Goal: Find specific page/section: Find specific page/section

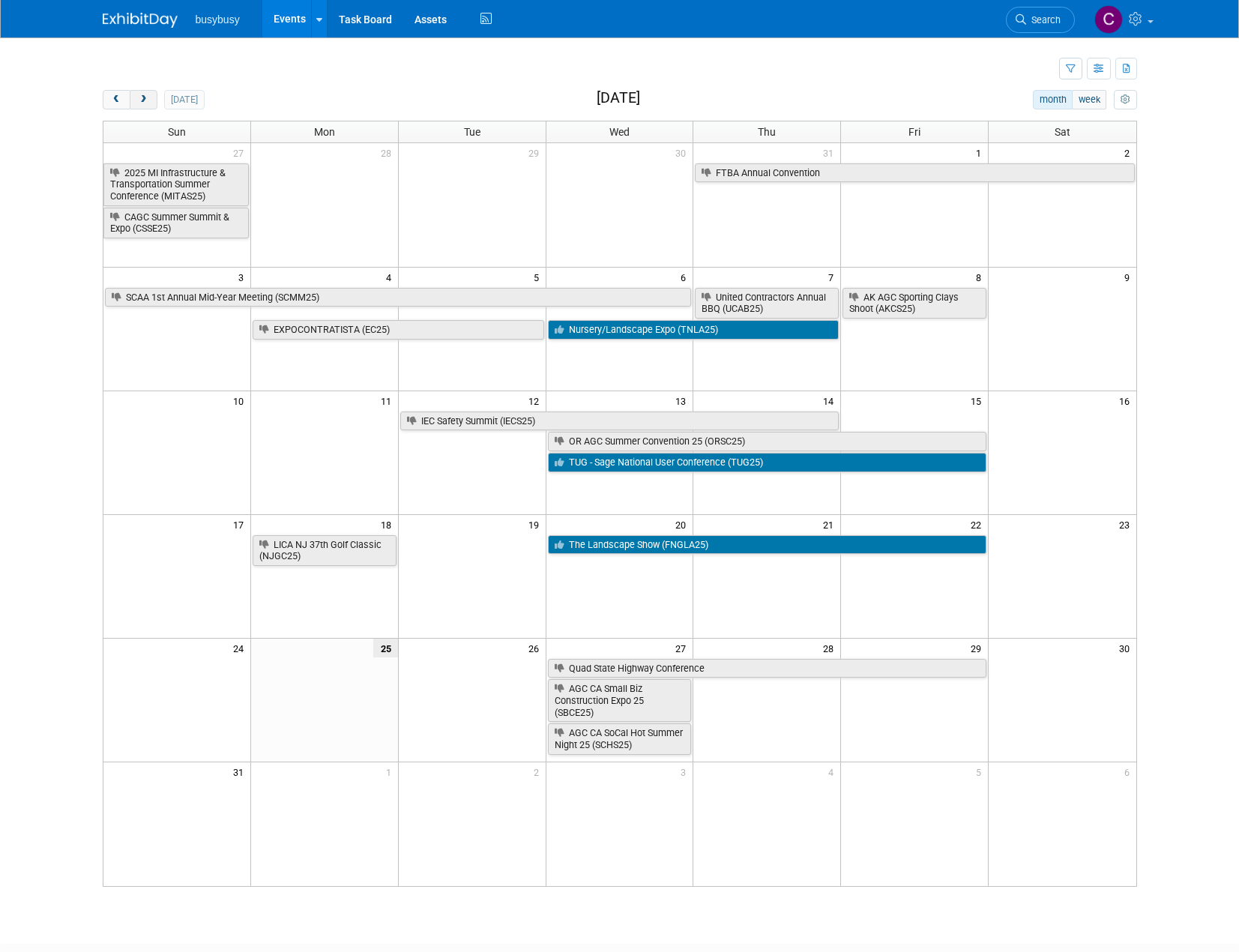
click at [139, 101] on span "next" at bounding box center [143, 100] width 11 height 9
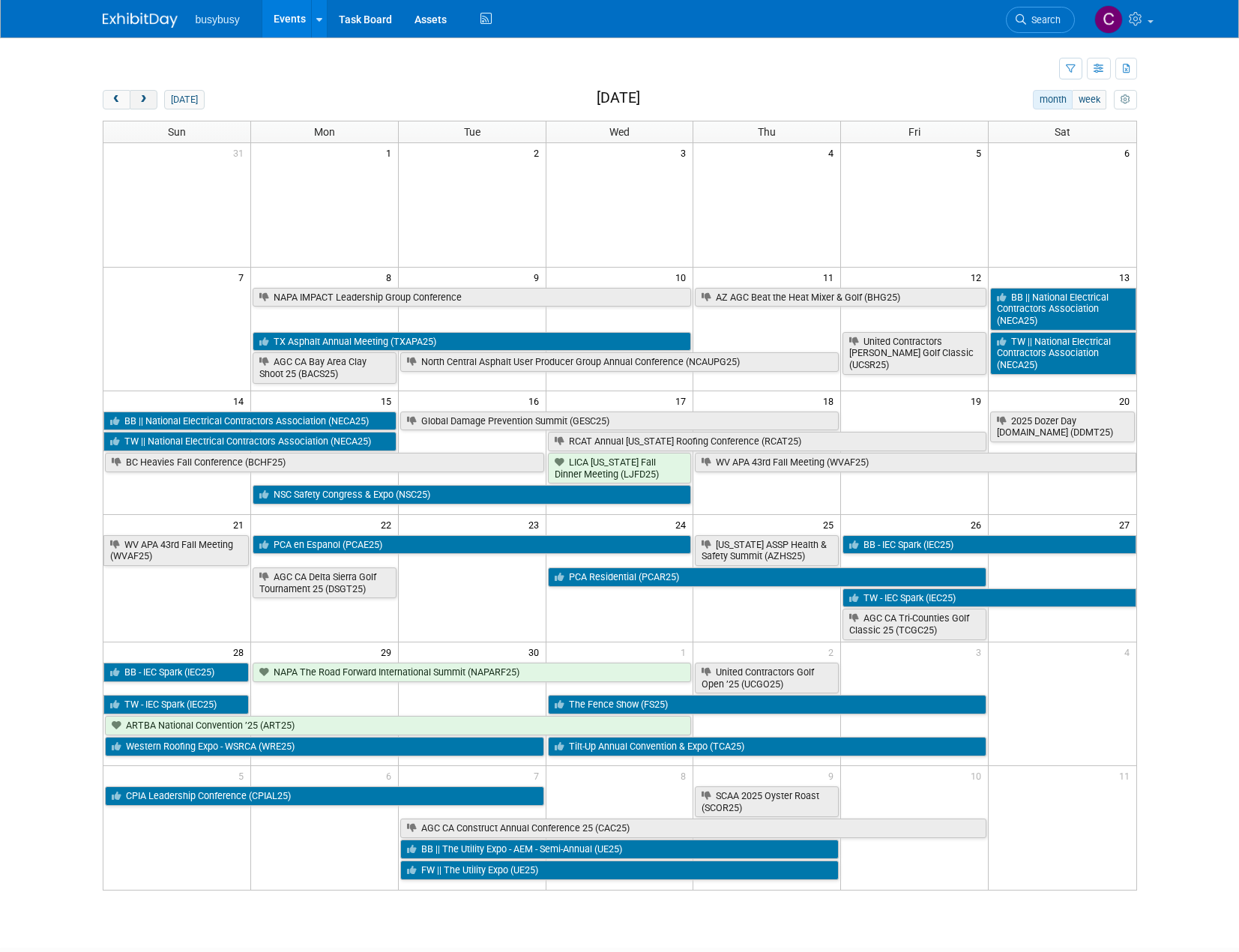
click at [139, 101] on span "next" at bounding box center [143, 100] width 11 height 9
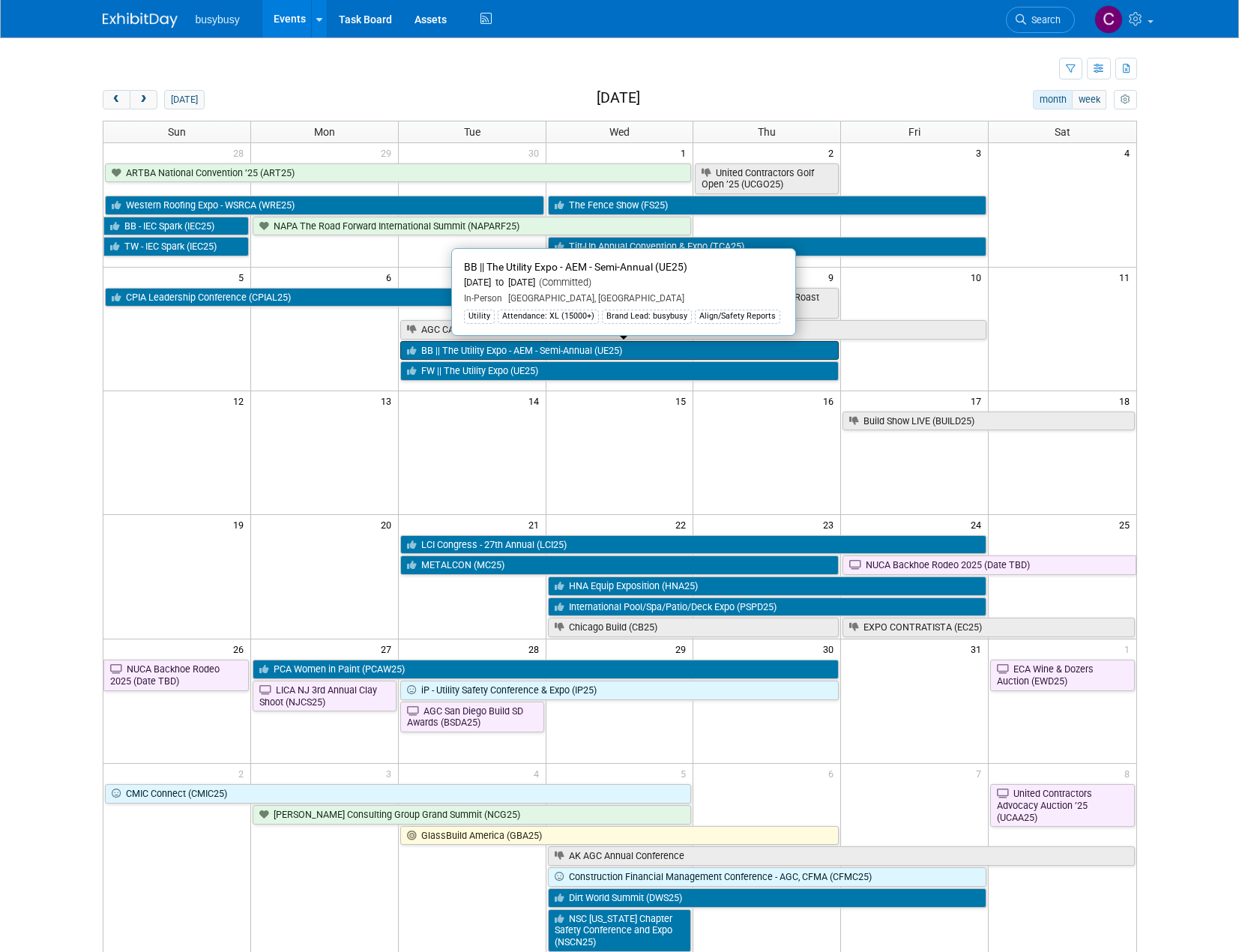
click at [497, 350] on link "BB || The Utility Expo - AEM - Semi-Annual (UE25)" at bounding box center [620, 351] width 439 height 20
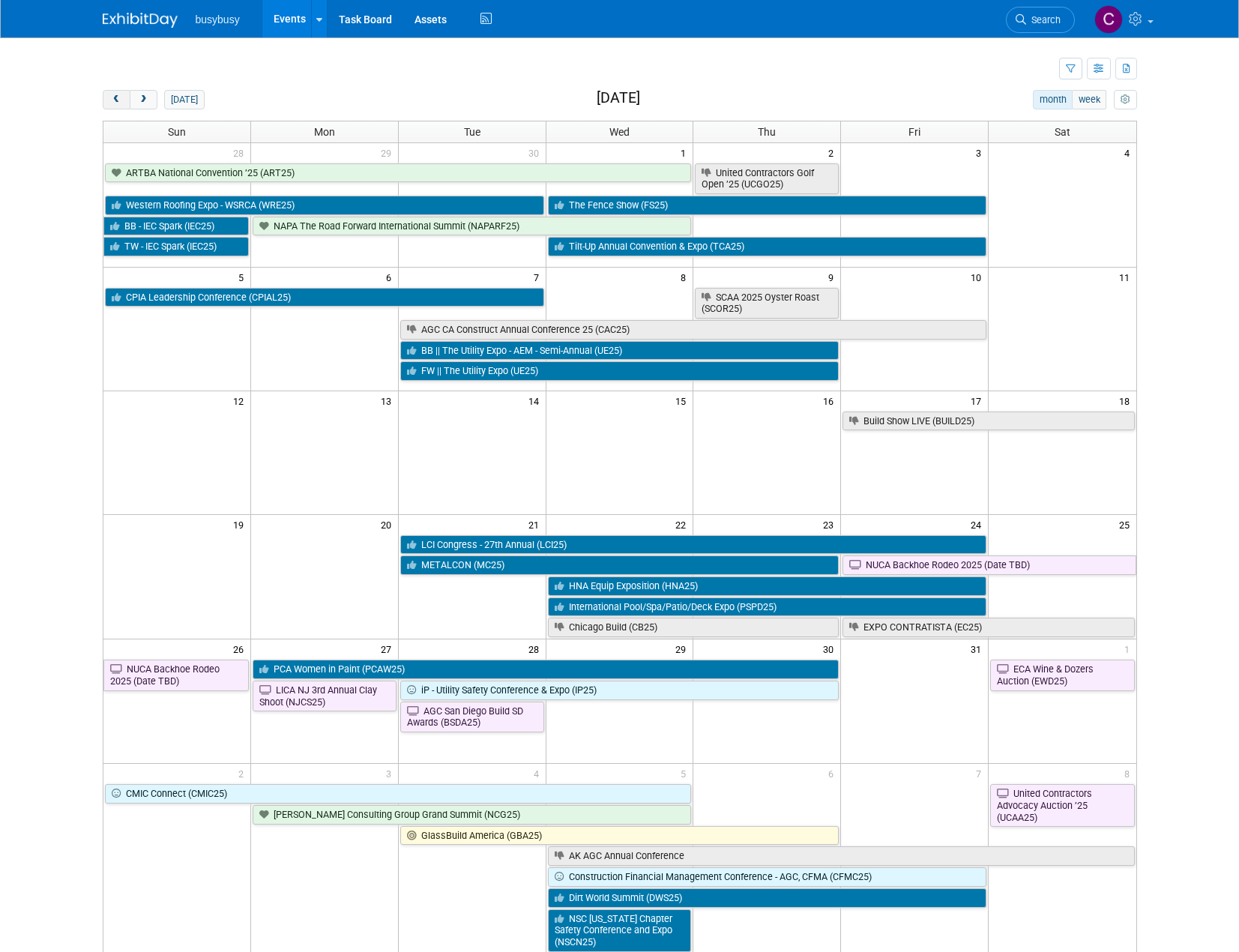
click at [108, 100] on button "prev" at bounding box center [116, 99] width 28 height 20
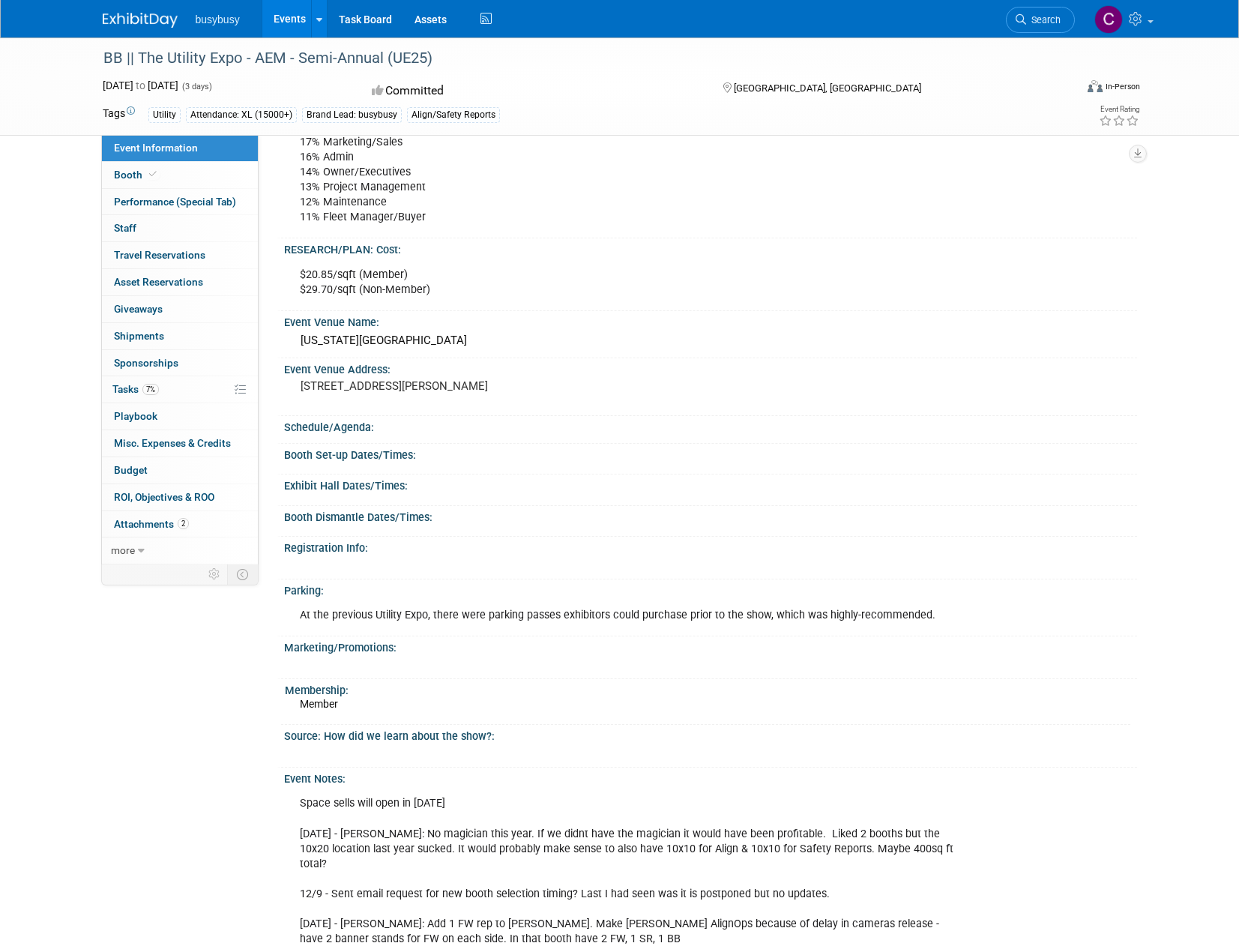
scroll to position [1170, 0]
